Goal: Task Accomplishment & Management: Manage account settings

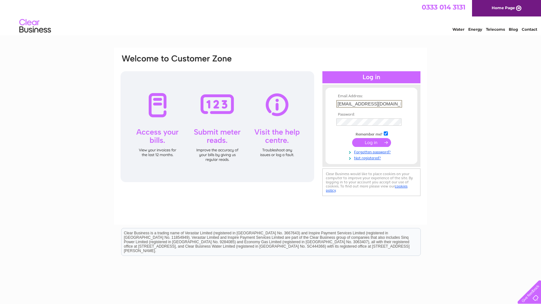
type input "[EMAIL_ADDRESS][DOMAIN_NAME]"
click at [372, 142] on input "submit" at bounding box center [371, 142] width 39 height 9
click at [375, 144] on input "submit" at bounding box center [371, 142] width 39 height 9
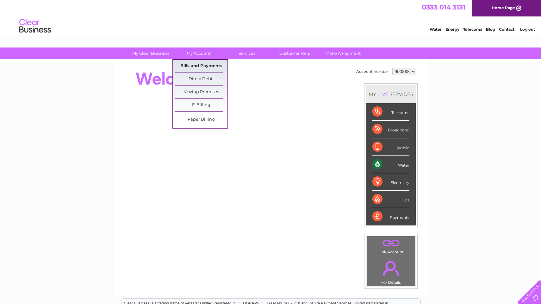
click at [199, 65] on link "Bills and Payments" at bounding box center [201, 66] width 52 height 13
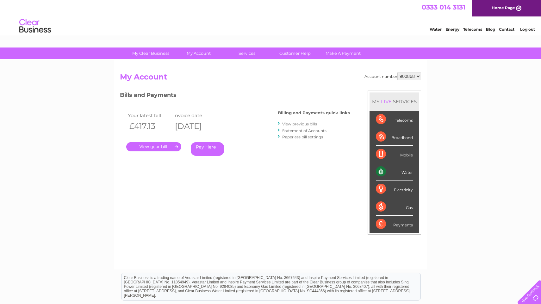
click at [155, 142] on link "." at bounding box center [153, 146] width 55 height 9
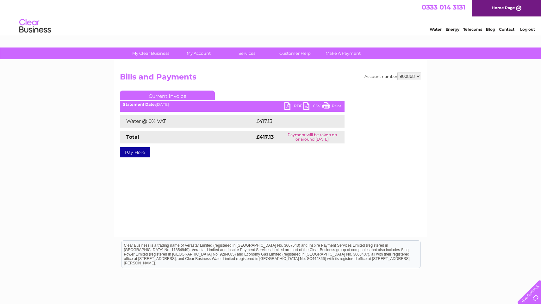
click at [295, 108] on link "PDF" at bounding box center [293, 106] width 19 height 9
